Goal: Task Accomplishment & Management: Use online tool/utility

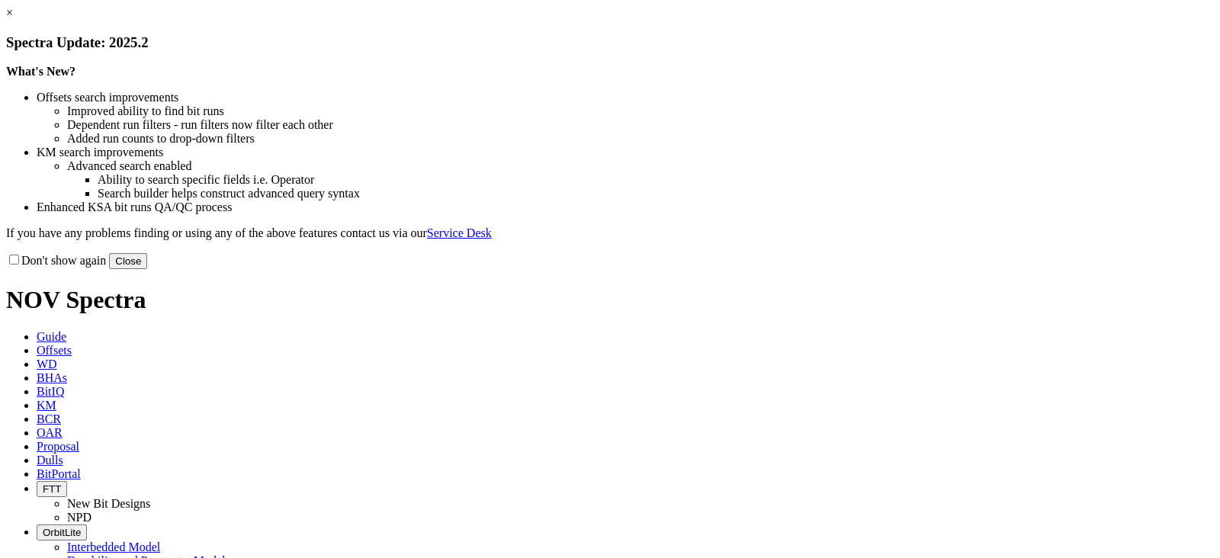
click at [147, 269] on button "Close" at bounding box center [128, 261] width 38 height 16
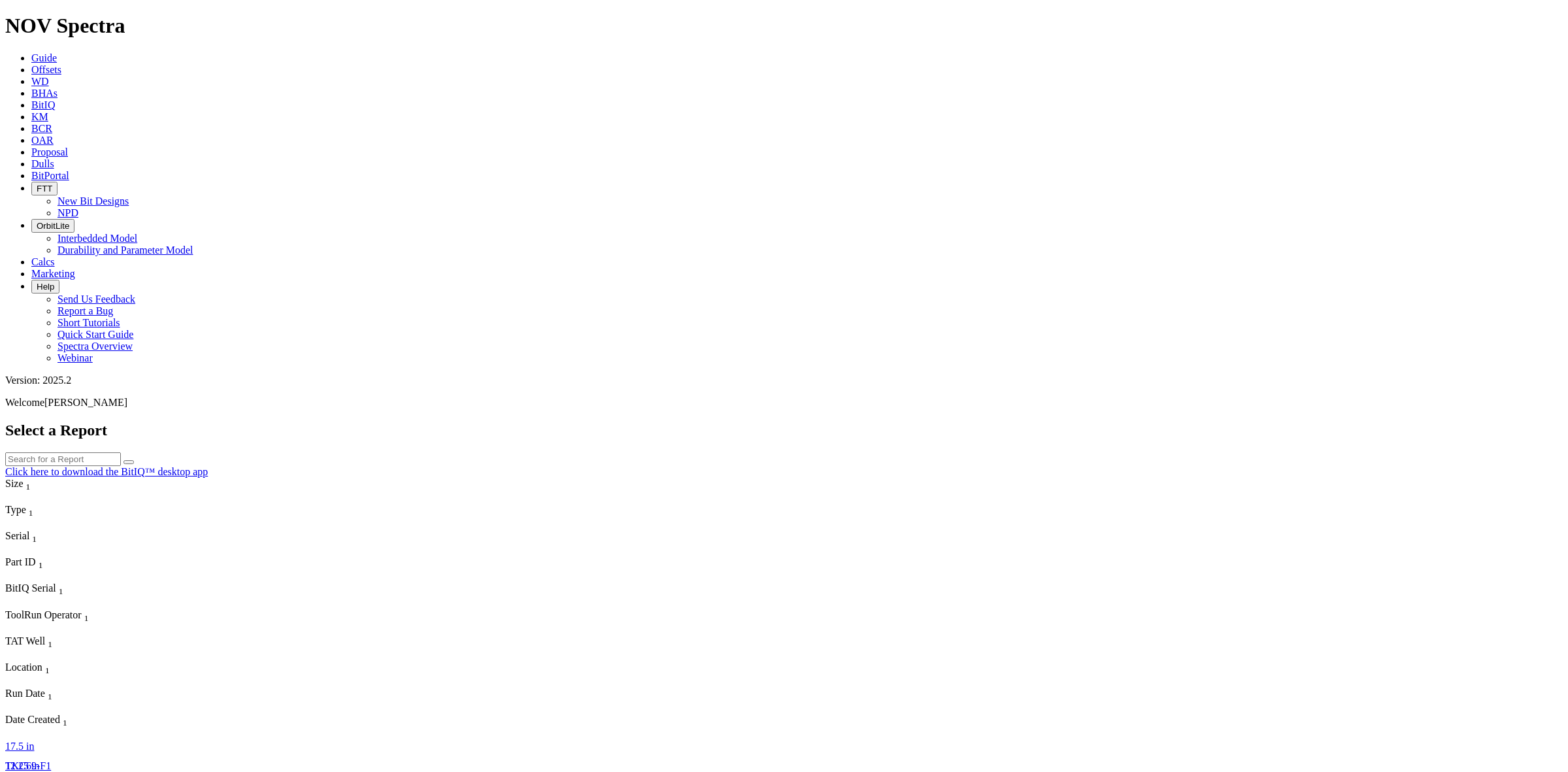
click at [121, 452] on input "text" at bounding box center [63, 459] width 116 height 14
drag, startPoint x: 714, startPoint y: 59, endPoint x: 607, endPoint y: 59, distance: 107.0
click at [607, 422] on div "Select a Report S3219 Click here to download the BitIQ™ desktop app" at bounding box center [784, 450] width 1558 height 57
paste input "04"
type input "S320419"
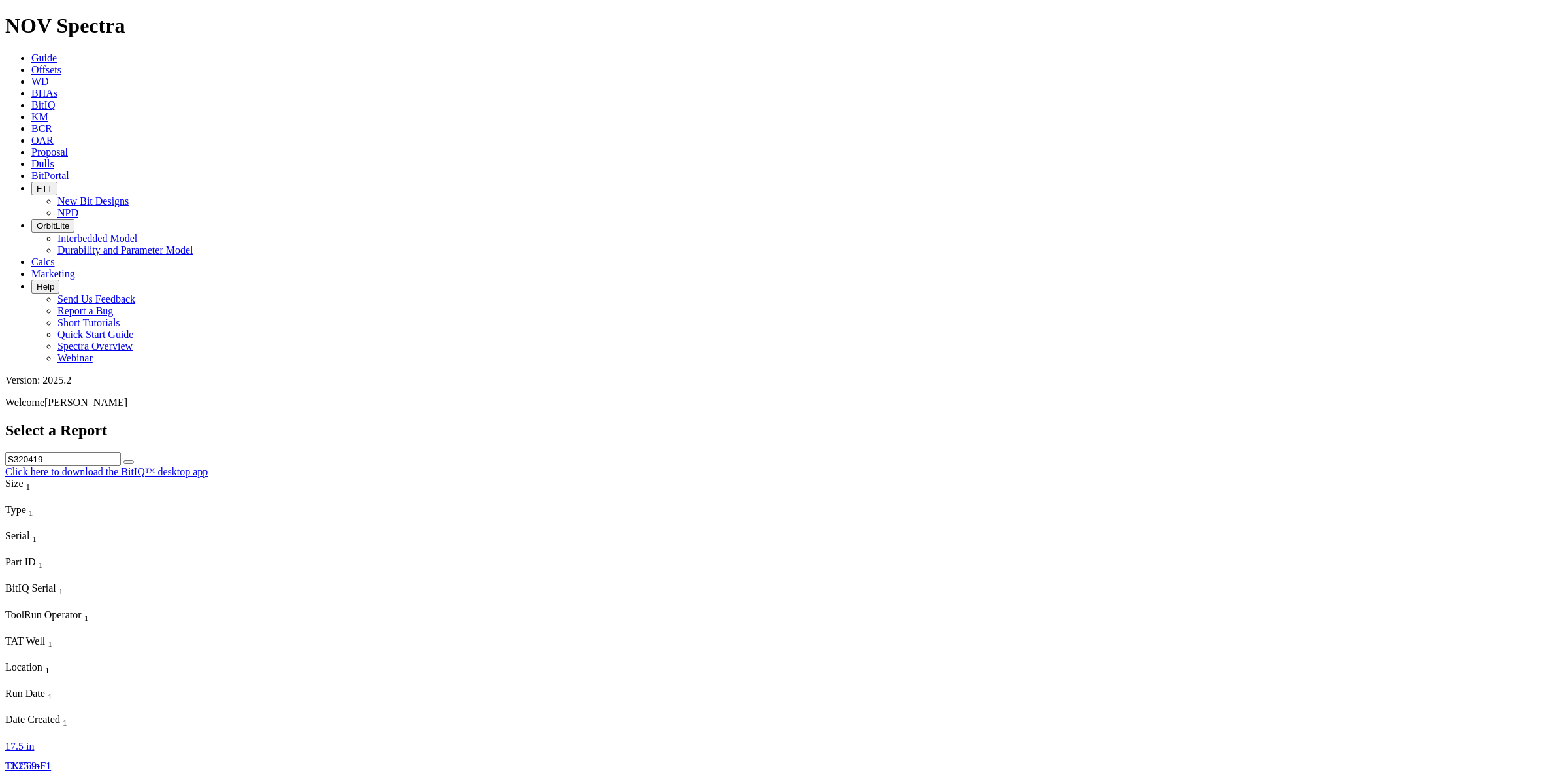
click at [129, 462] on icon "submit" at bounding box center [129, 462] width 0 height 0
click at [43, 477] on span "S320419" at bounding box center [23, 785] width 37 height 11
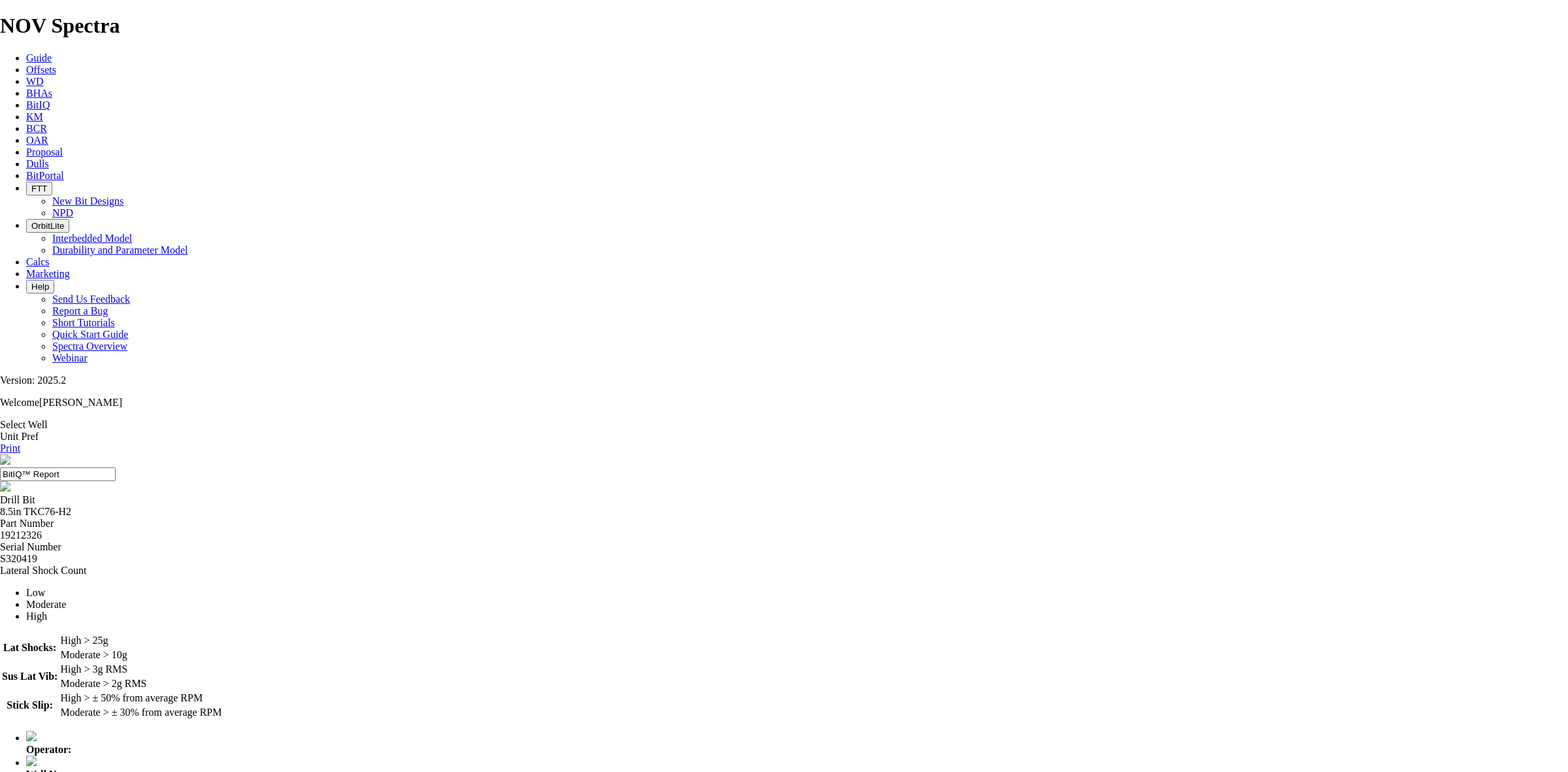
click at [48, 419] on link "Select Well" at bounding box center [24, 424] width 48 height 11
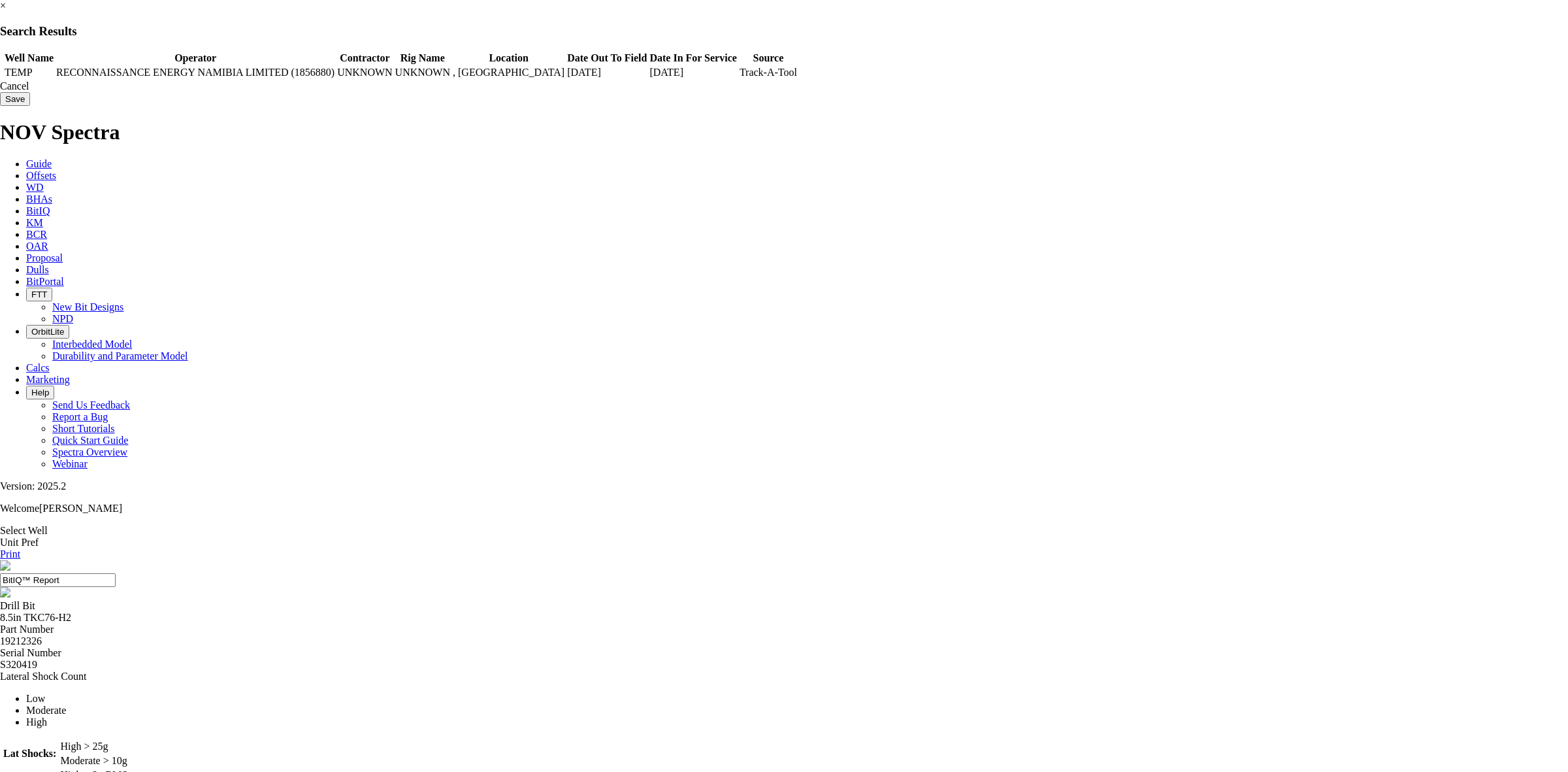
click at [2, 73] on span at bounding box center [2, 73] width 0 height 0
click at [30, 106] on input "Save" at bounding box center [15, 99] width 30 height 14
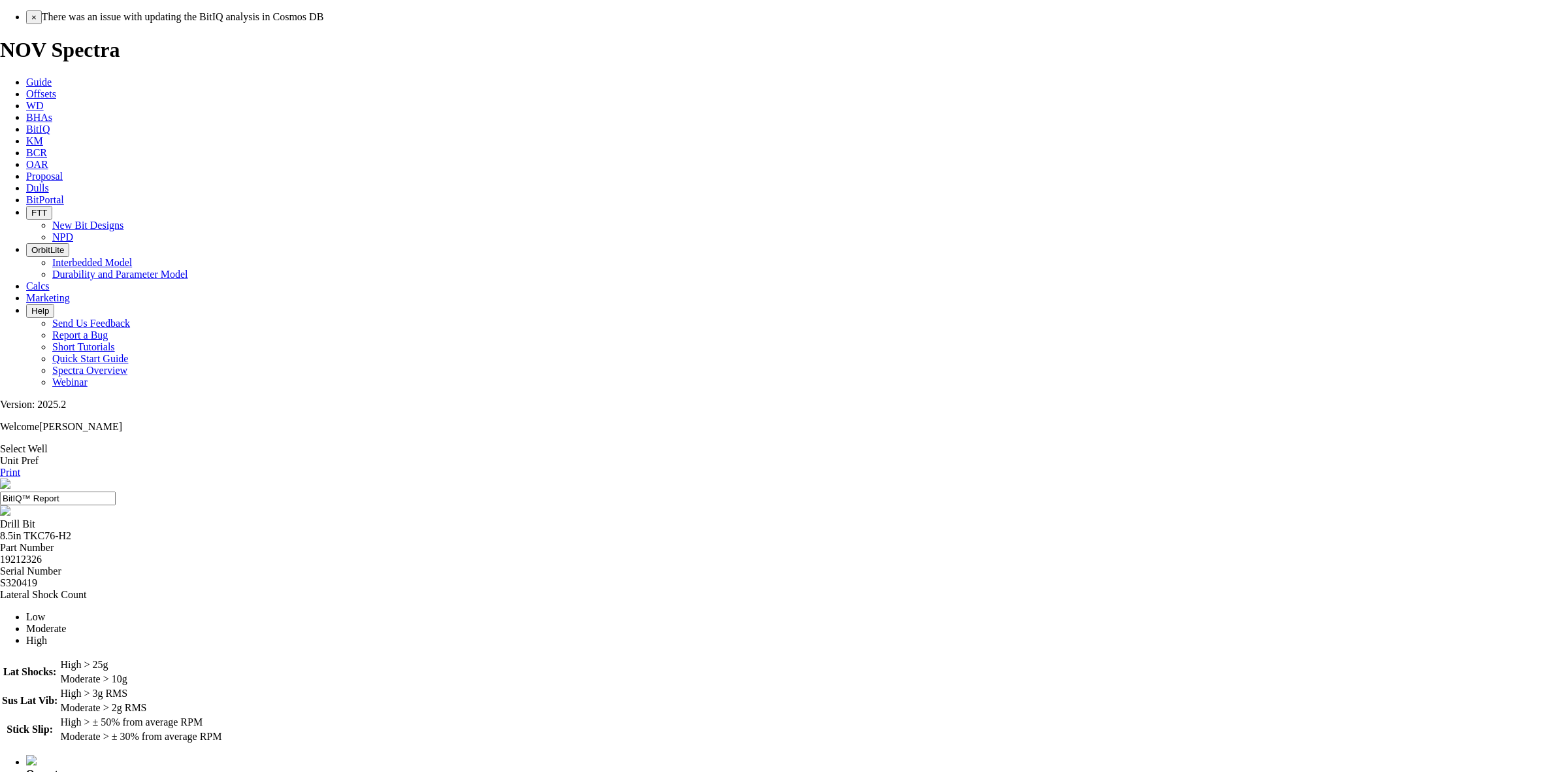
click at [324, 22] on span "There was an issue with updating the BitIQ analysis in Cosmos DB" at bounding box center [183, 16] width 282 height 11
click at [48, 443] on link "Select Well" at bounding box center [24, 448] width 48 height 11
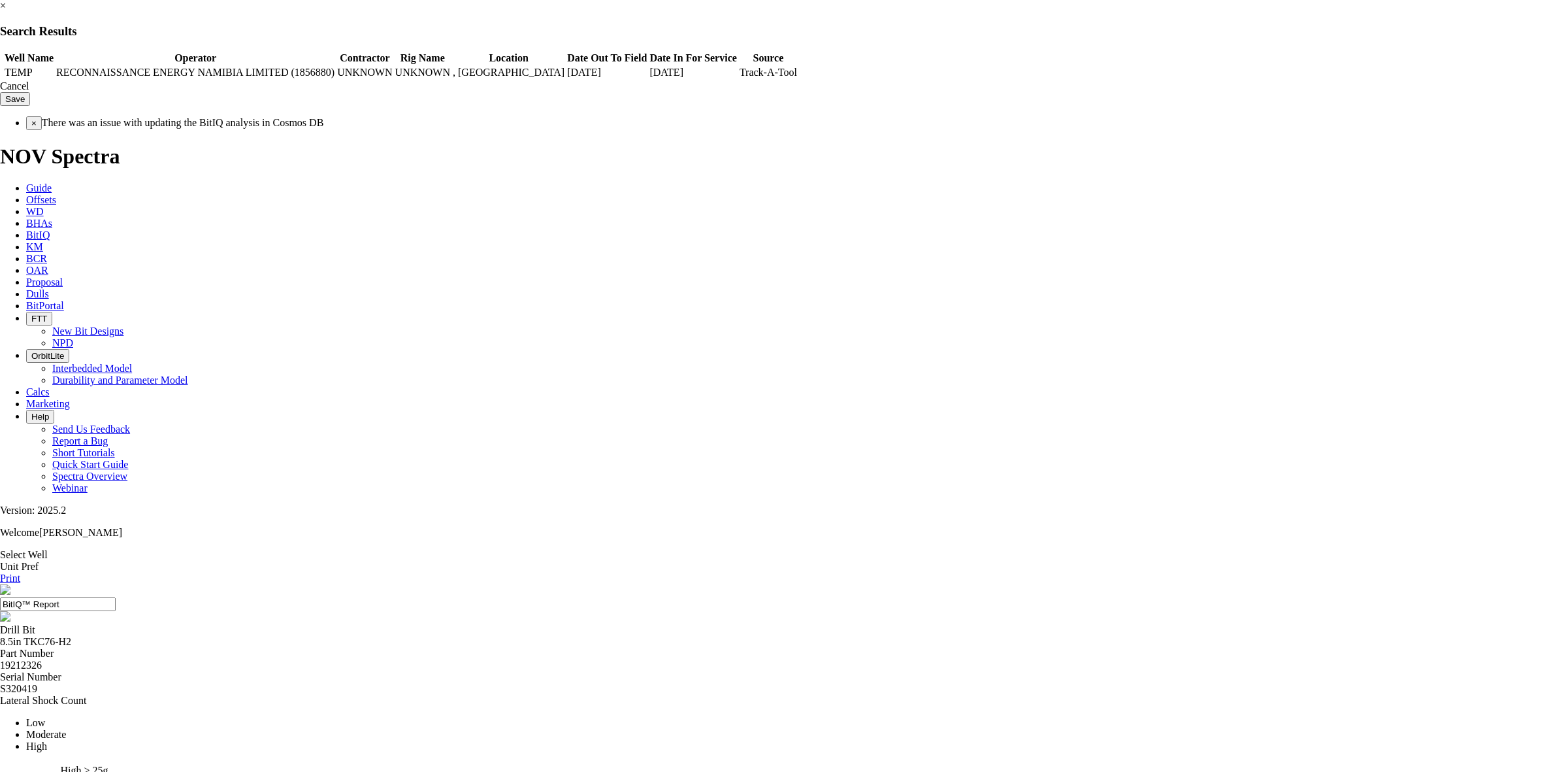
click at [3, 70] on td at bounding box center [3, 72] width 2 height 13
click at [6, 11] on link "×" at bounding box center [3, 5] width 6 height 11
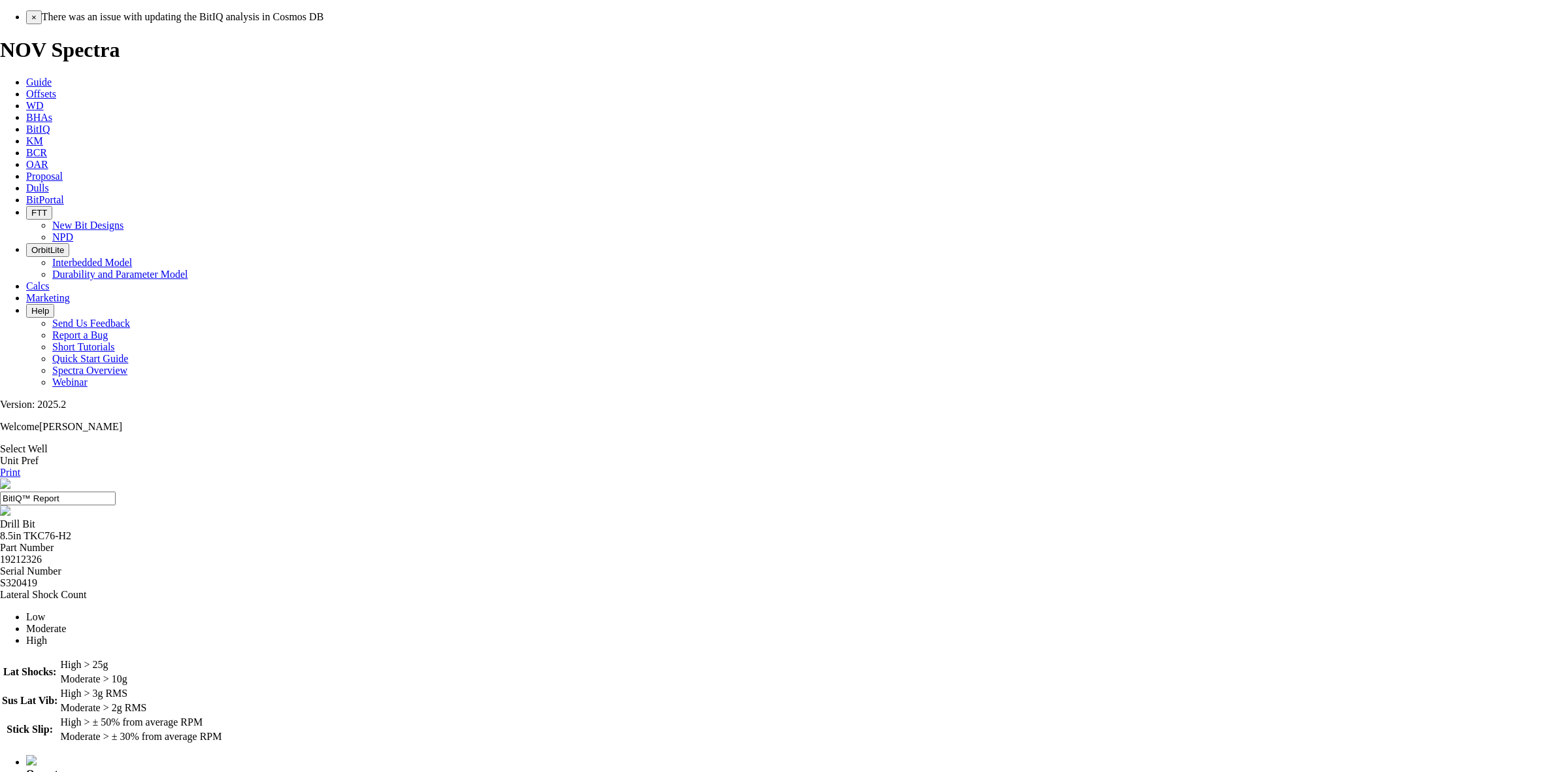
click at [42, 24] on button "×" at bounding box center [34, 17] width 15 height 14
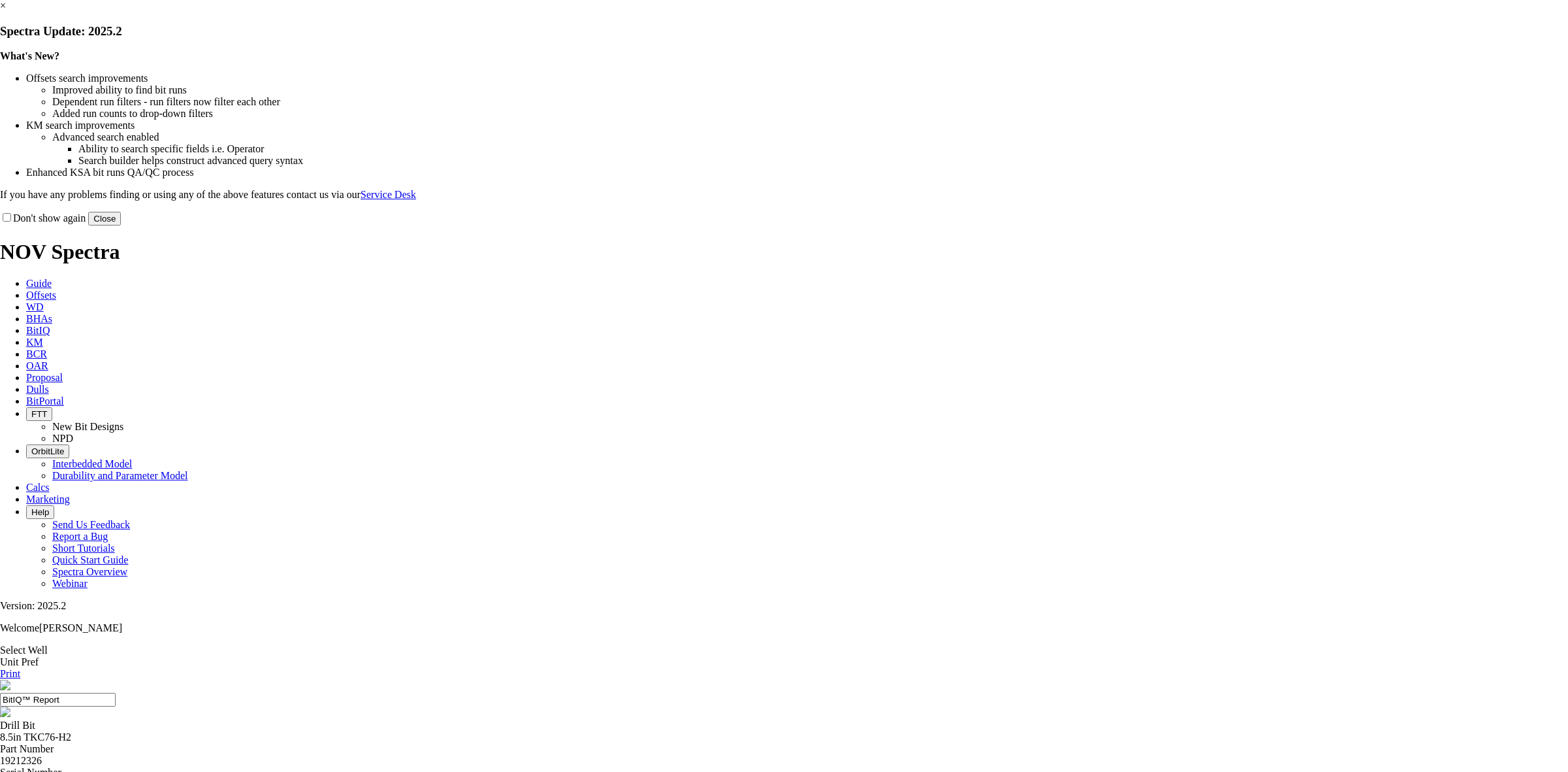
click at [121, 225] on button "Close" at bounding box center [105, 218] width 33 height 14
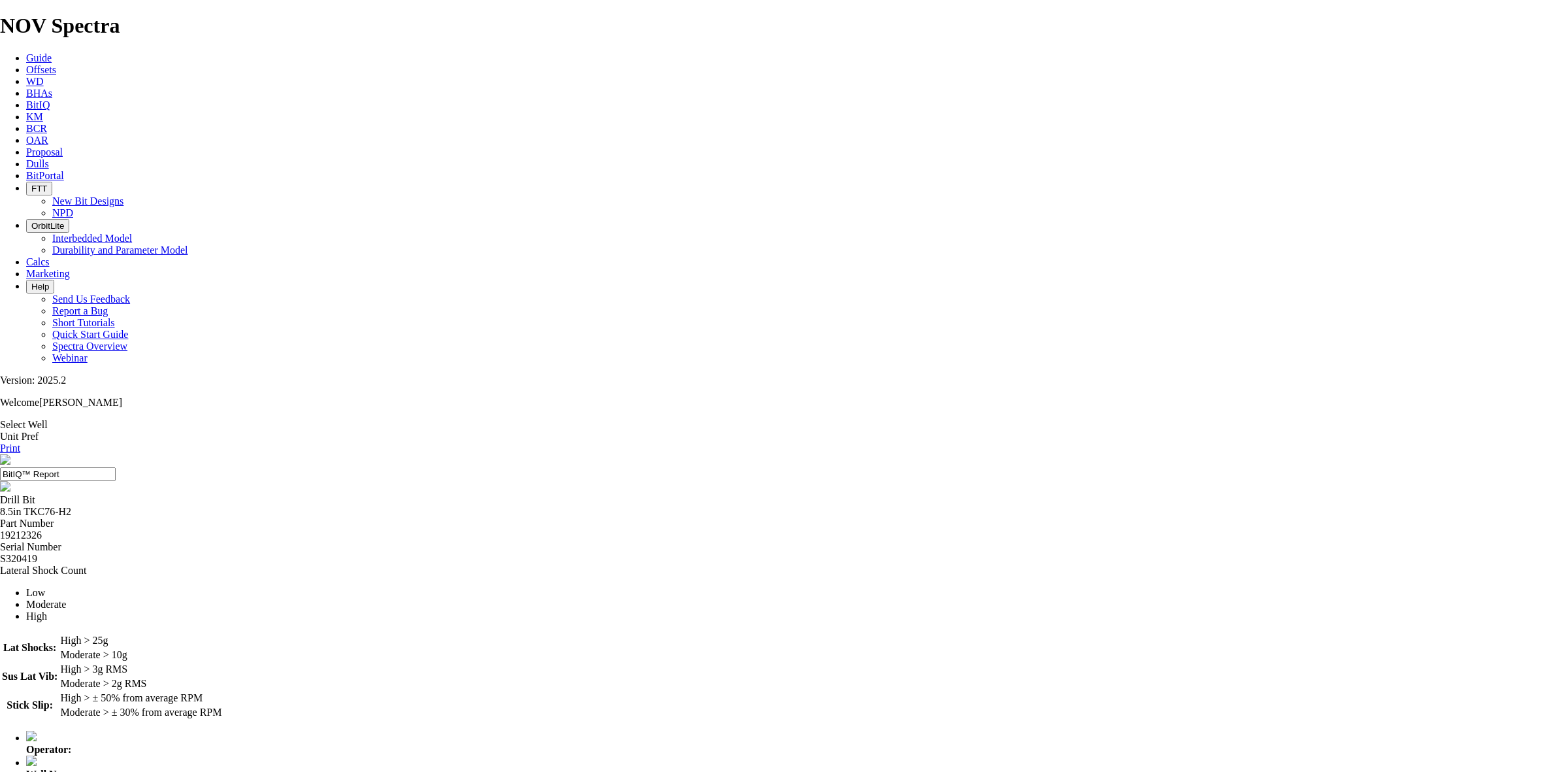
click at [48, 419] on link "Select Well" at bounding box center [24, 424] width 48 height 11
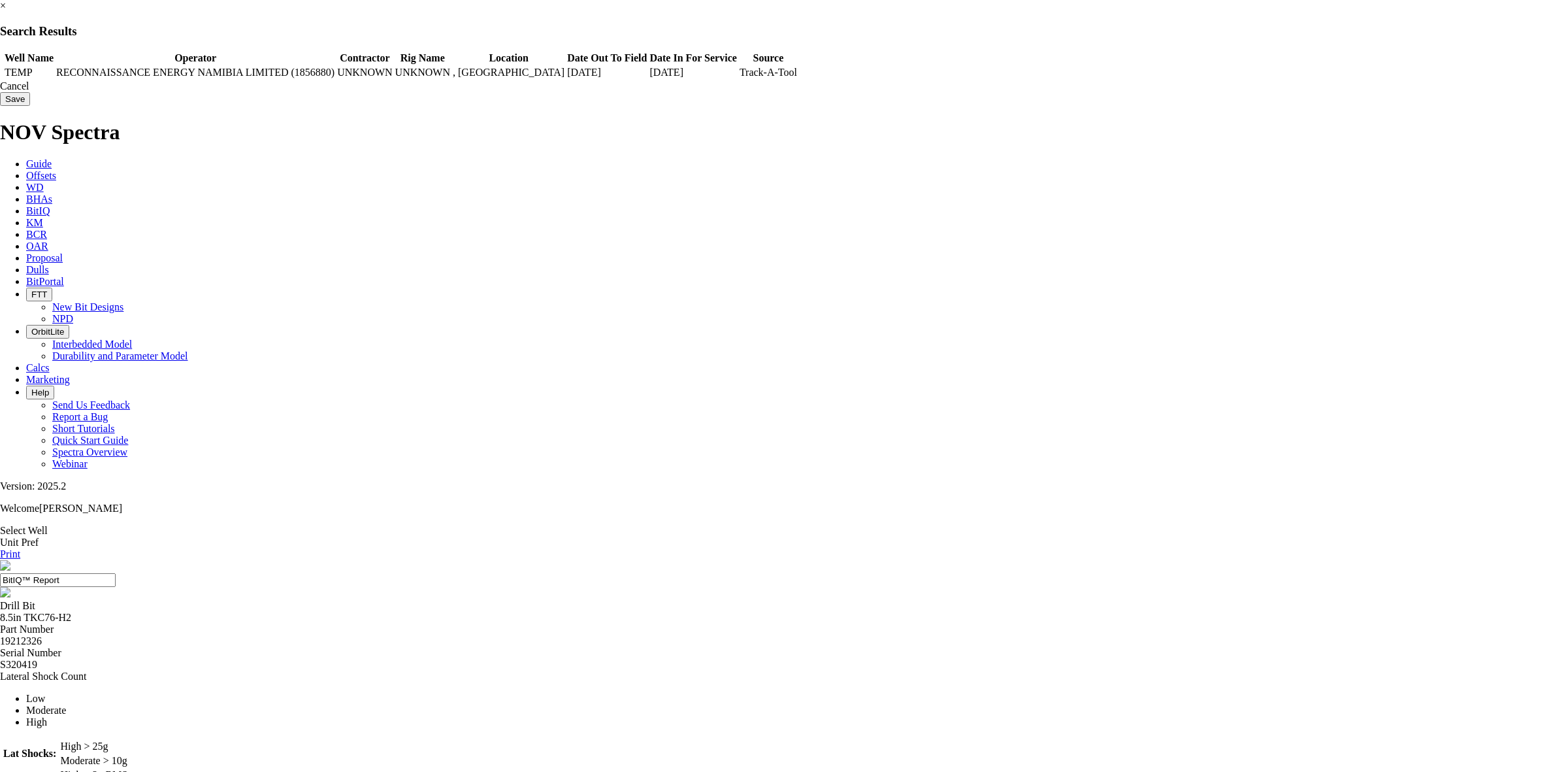
click at [54, 73] on td "TEMP" at bounding box center [29, 72] width 51 height 13
click at [30, 106] on input "Save" at bounding box center [15, 99] width 30 height 14
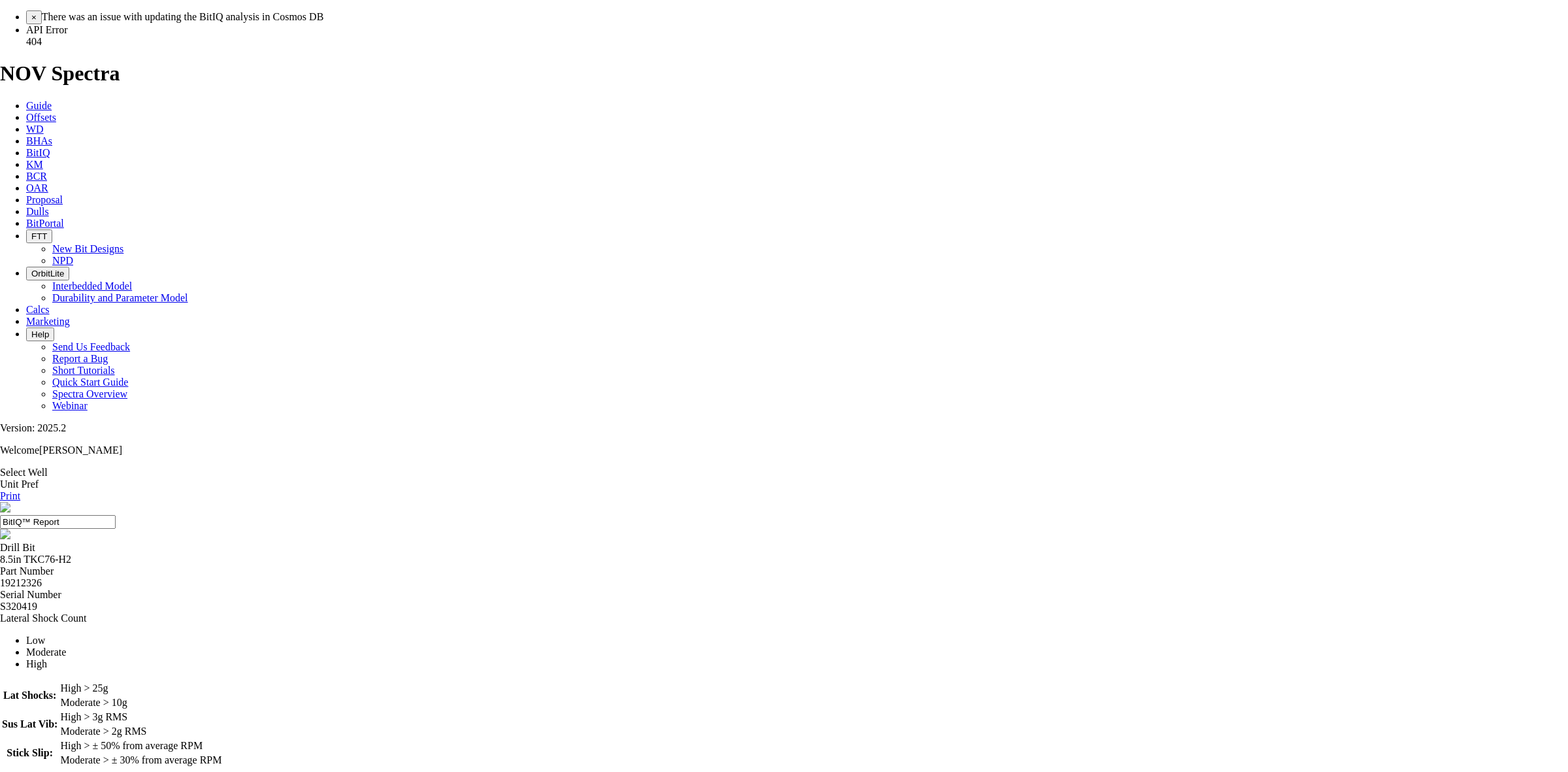
click at [68, 47] on span "API Error 404" at bounding box center [47, 35] width 42 height 23
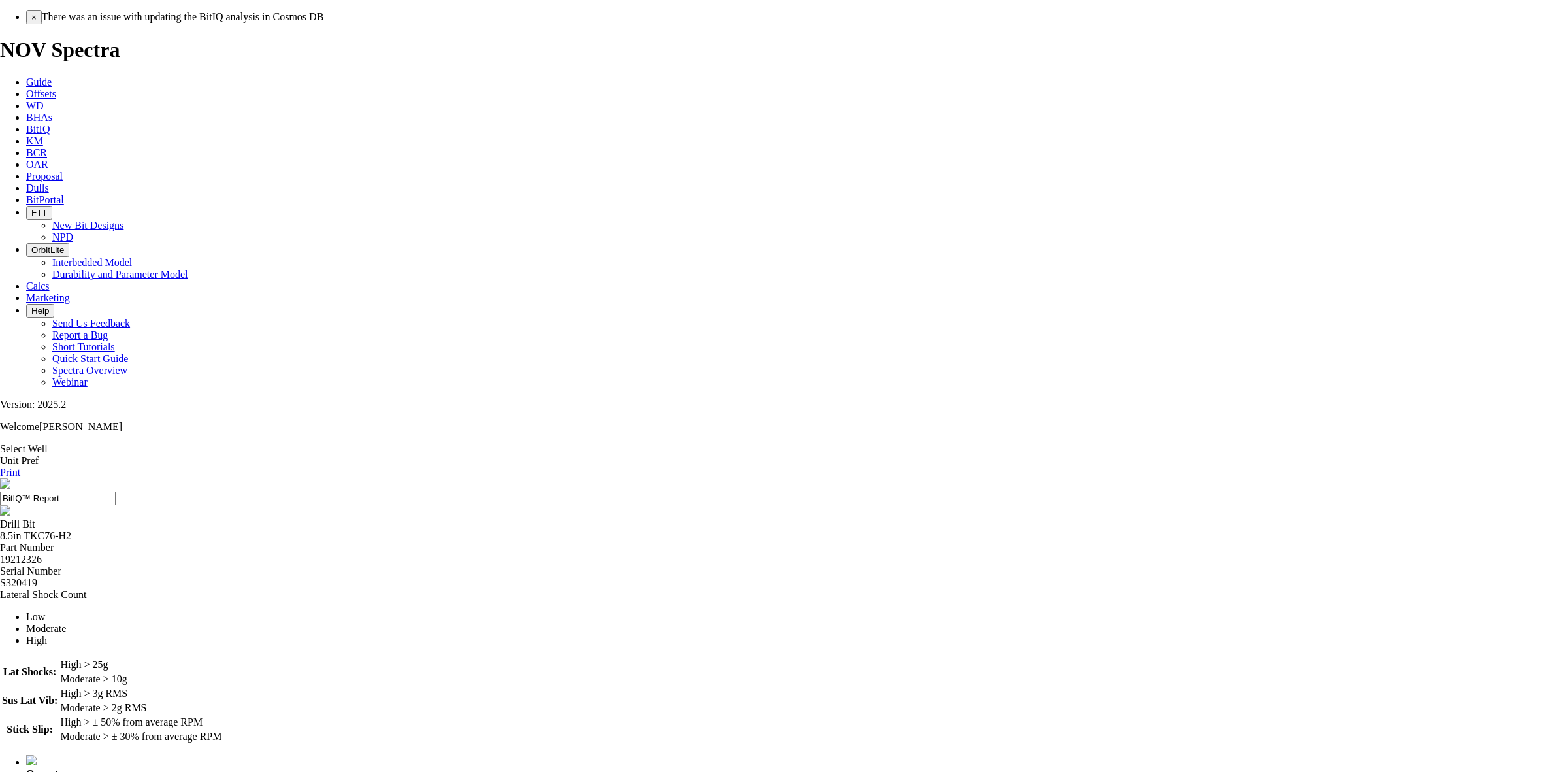
click at [937, 24] on div "× There was an issue with updating the BitIQ analysis in Cosmos DB" at bounding box center [798, 17] width 1542 height 14
click at [42, 24] on button "×" at bounding box center [34, 17] width 15 height 14
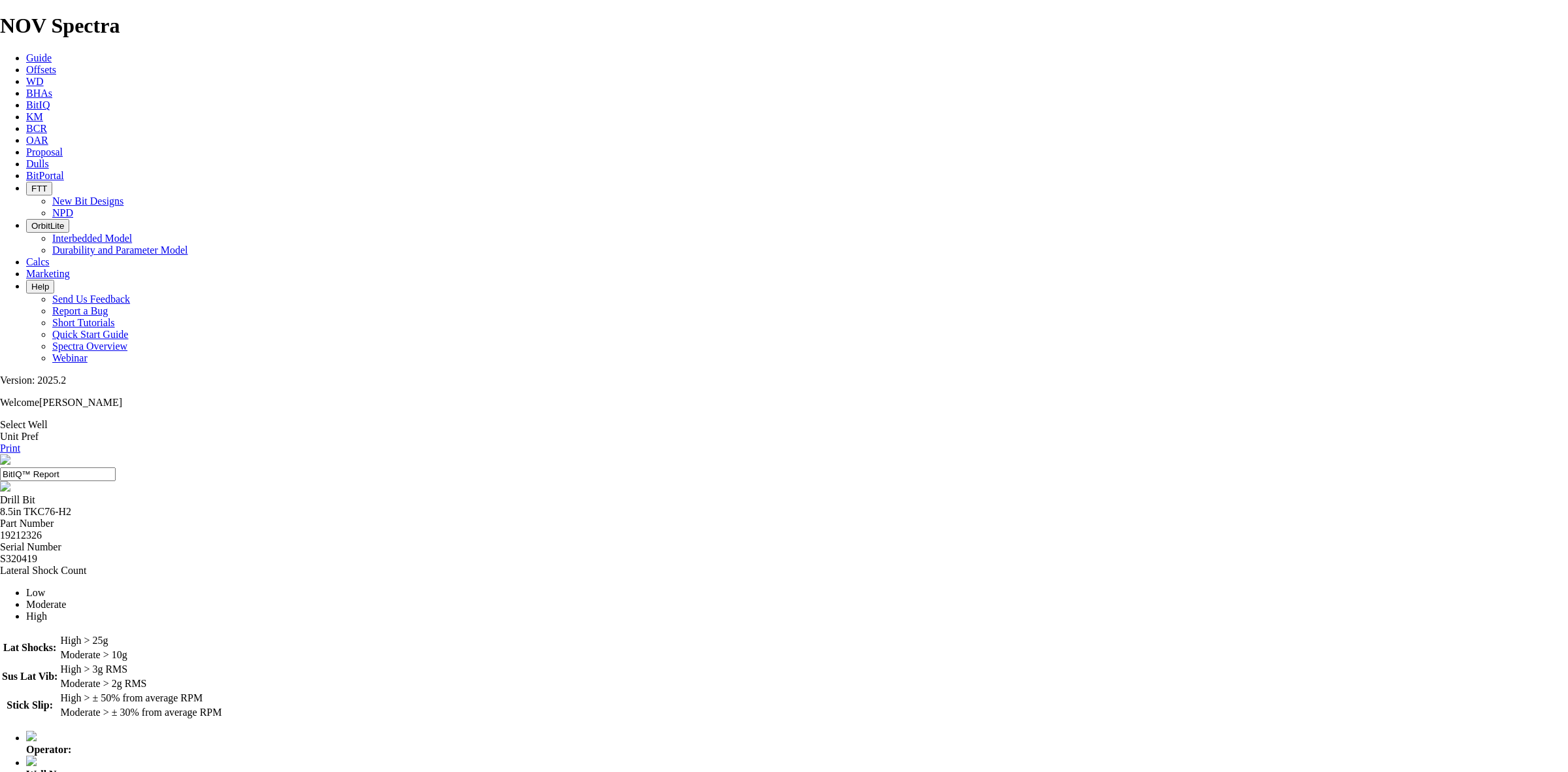
click at [49, 282] on span "Help" at bounding box center [40, 286] width 18 height 9
click at [108, 305] on link "Report a Bug" at bounding box center [80, 310] width 56 height 11
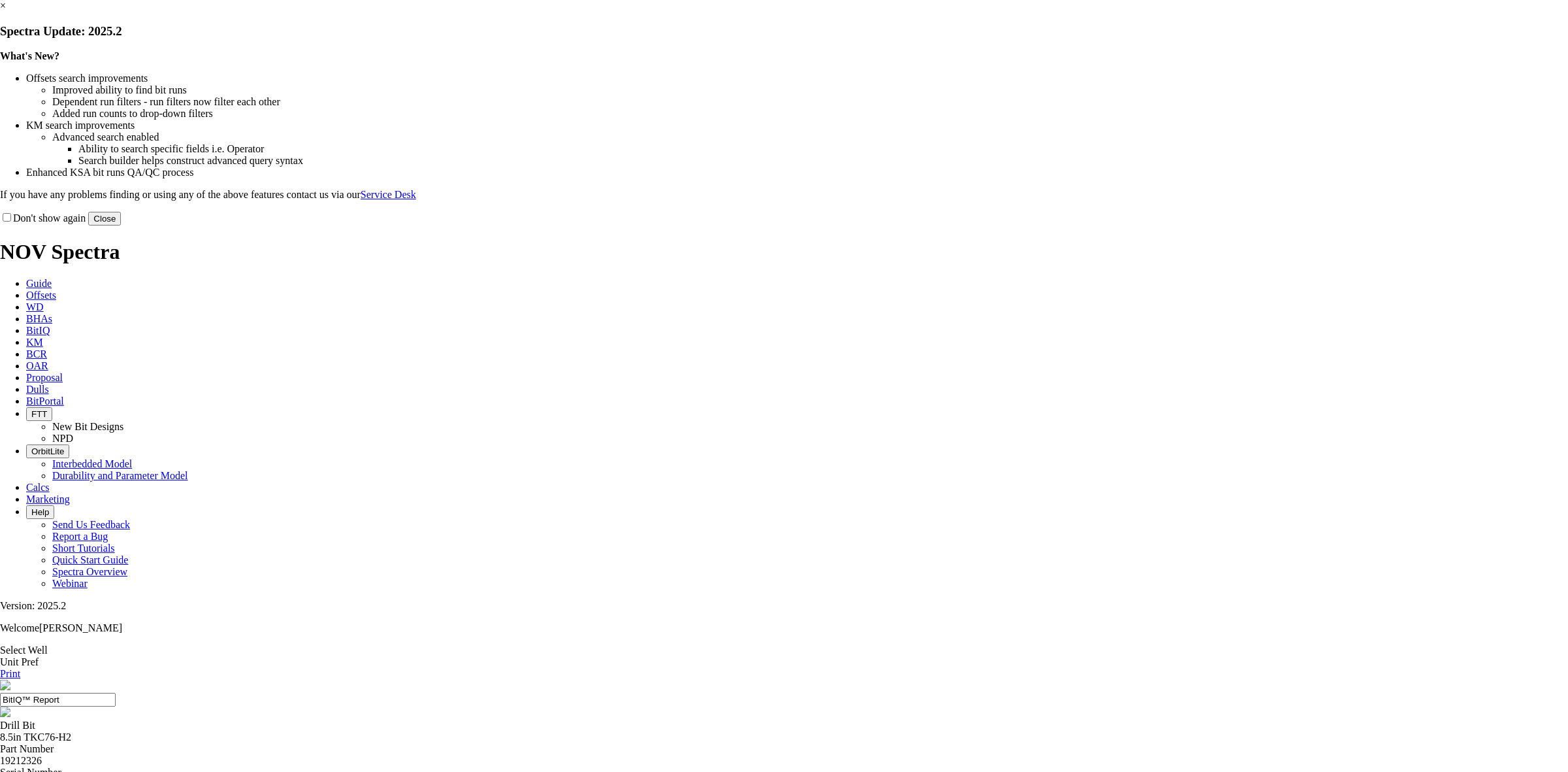
click at [121, 225] on button "Close" at bounding box center [105, 218] width 33 height 14
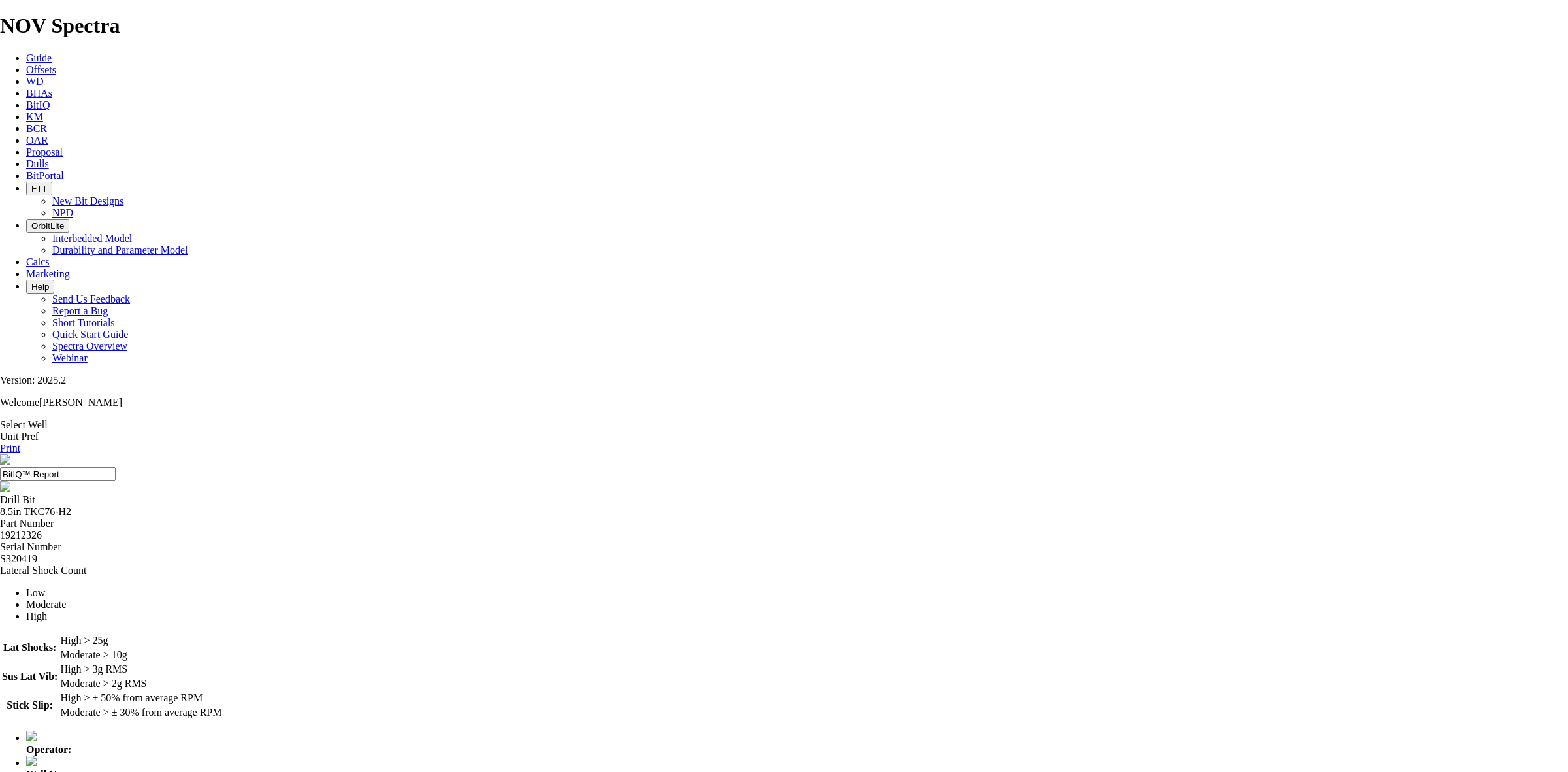
click at [48, 419] on link "Select Well" at bounding box center [24, 424] width 48 height 11
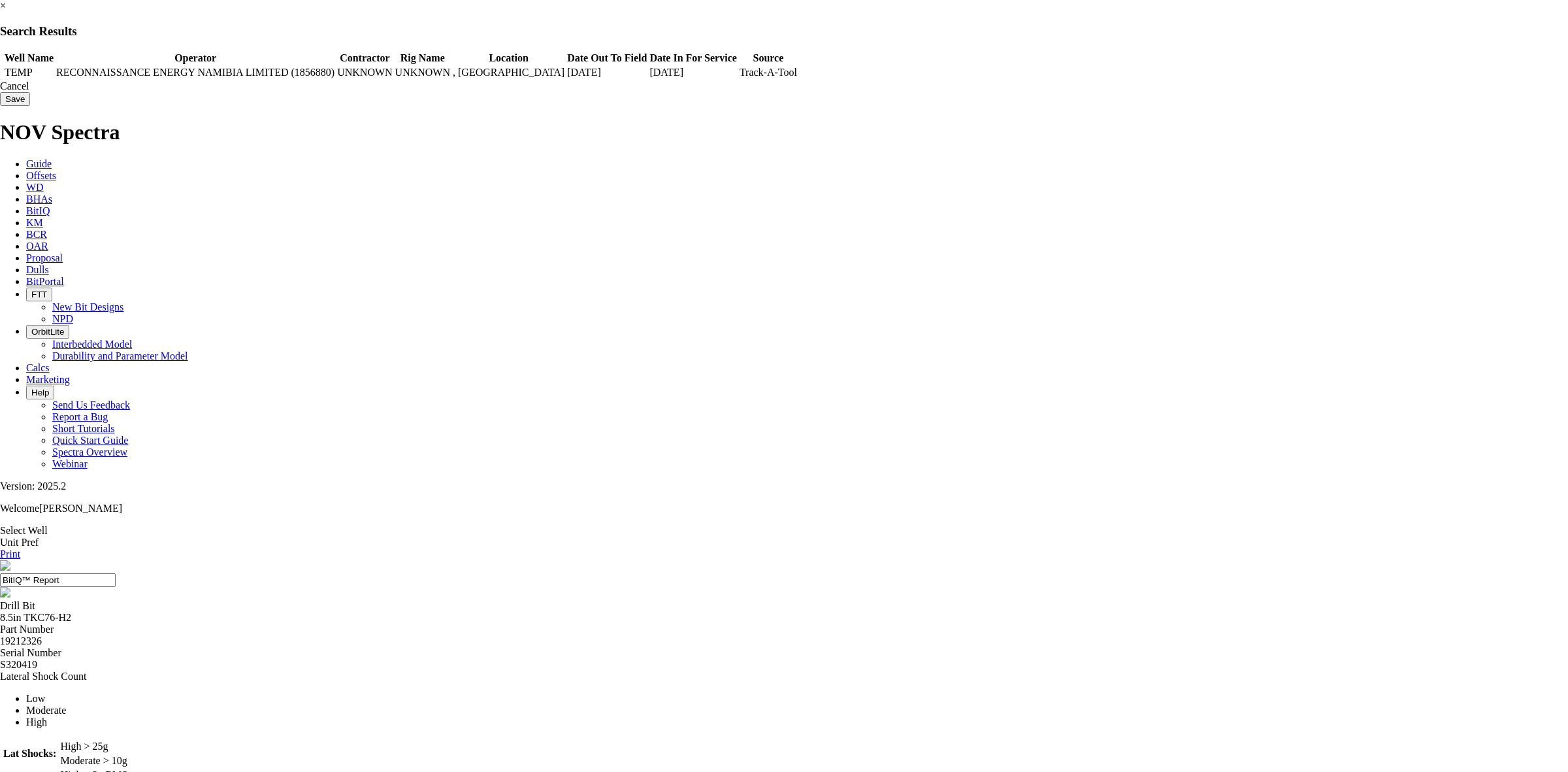
click at [2, 73] on span at bounding box center [2, 73] width 0 height 0
click at [30, 106] on input "Save" at bounding box center [15, 99] width 30 height 14
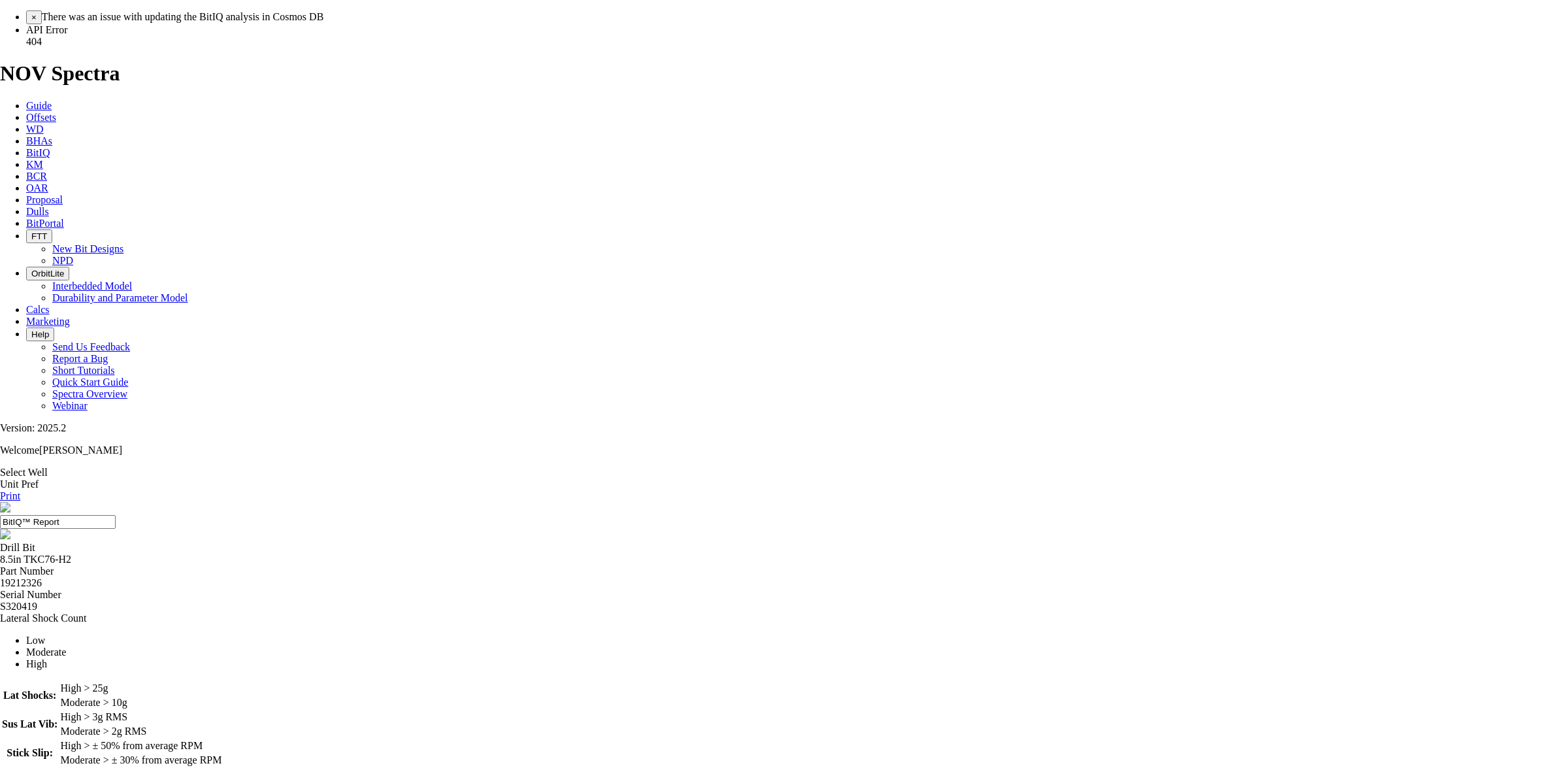
click at [68, 47] on span "API Error 404" at bounding box center [47, 35] width 42 height 23
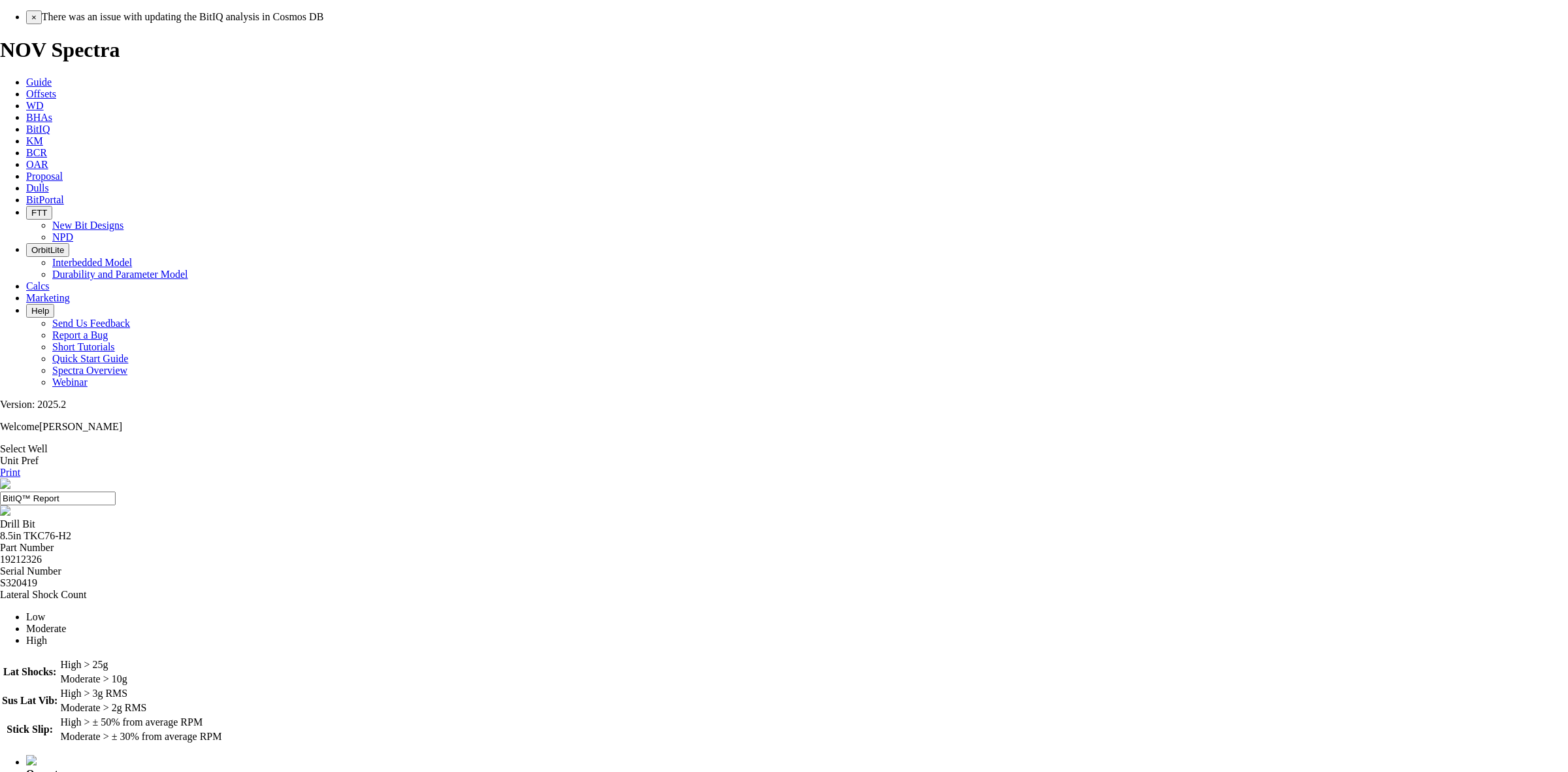
click at [769, 24] on div "× There was an issue with updating the BitIQ analysis in Cosmos DB" at bounding box center [798, 17] width 1542 height 14
click at [324, 22] on span "There was an issue with updating the BitIQ analysis in Cosmos DB" at bounding box center [183, 16] width 282 height 11
